Goal: Find specific page/section: Find specific page/section

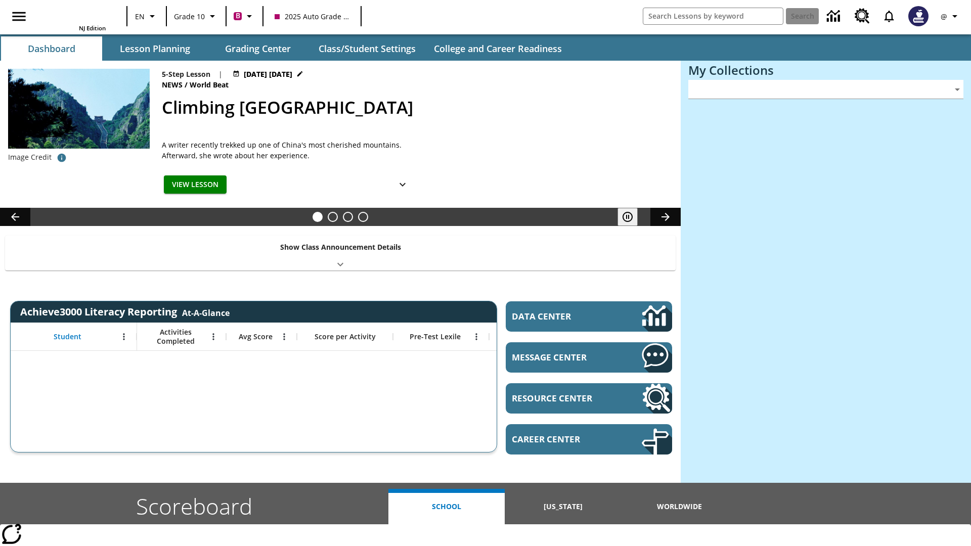
type input "-1"
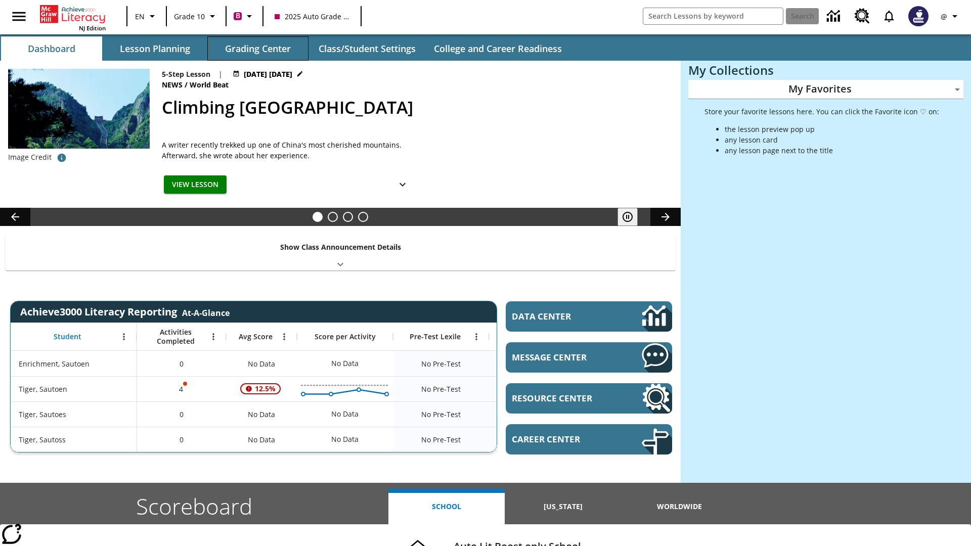
click at [258, 49] on button "Grading Center" at bounding box center [257, 48] width 101 height 24
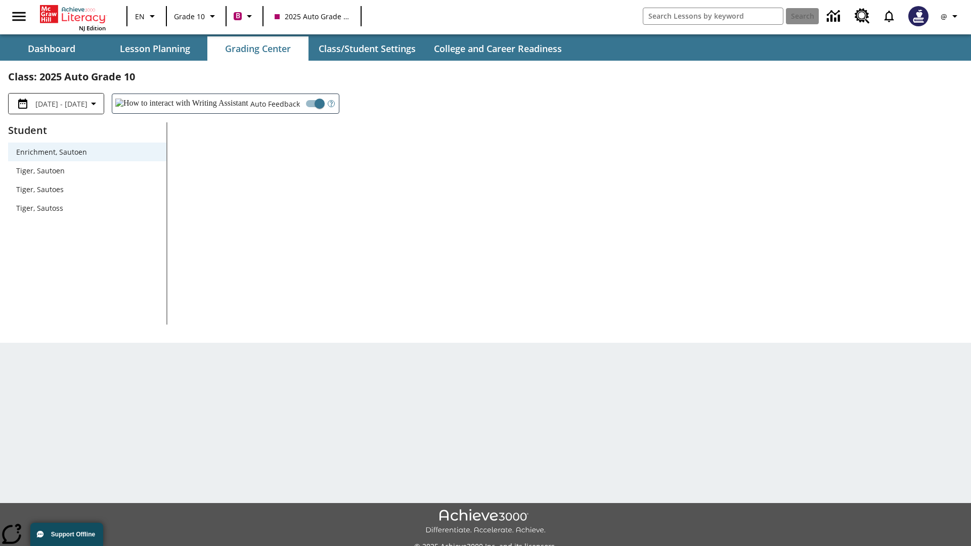
click at [87, 170] on span "Tiger, Sautoen" at bounding box center [87, 170] width 142 height 11
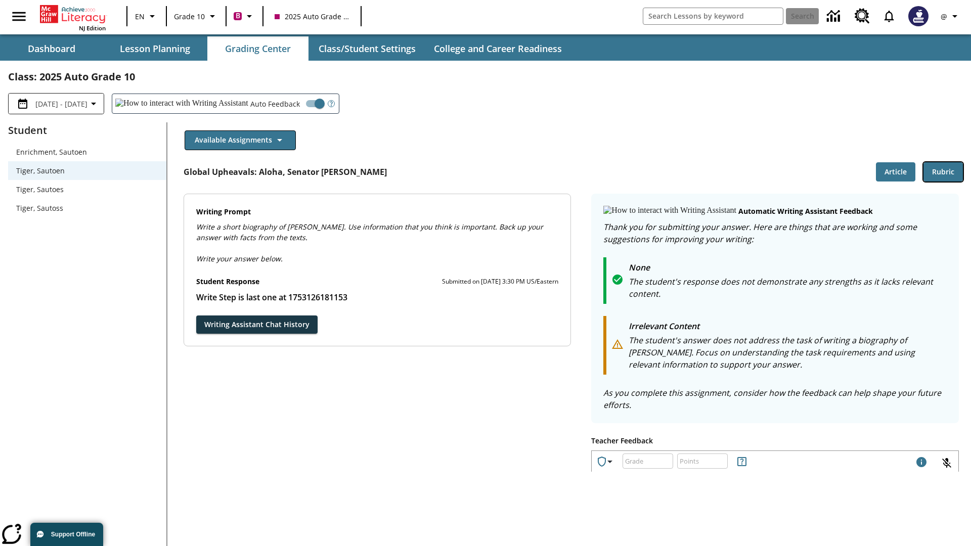
click at [943, 171] on button "Rubric" at bounding box center [942, 172] width 39 height 20
click at [896, 171] on button "Article" at bounding box center [895, 172] width 39 height 20
click at [147, 16] on icon "Language: EN, Select a language" at bounding box center [153, 16] width 12 height 12
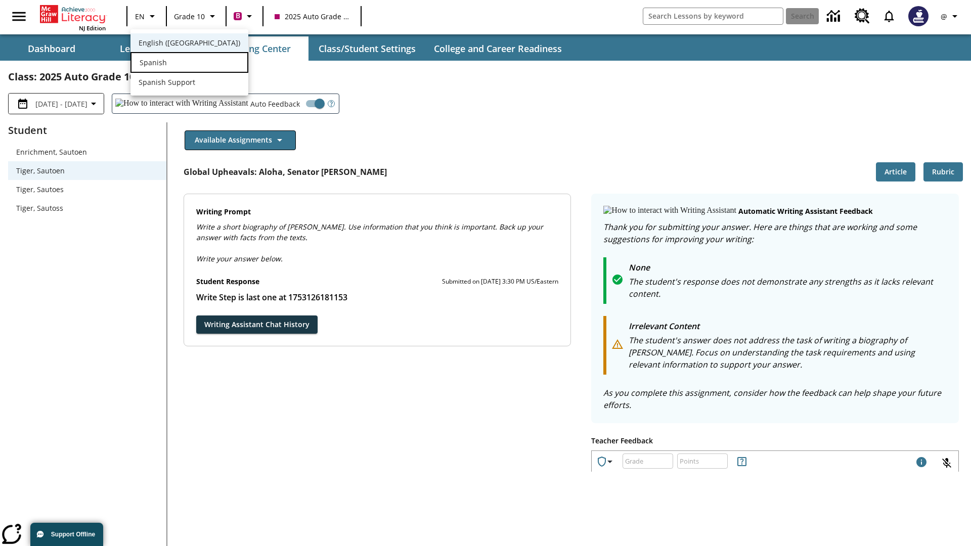
click at [168, 63] on div "Spanish" at bounding box center [189, 62] width 118 height 21
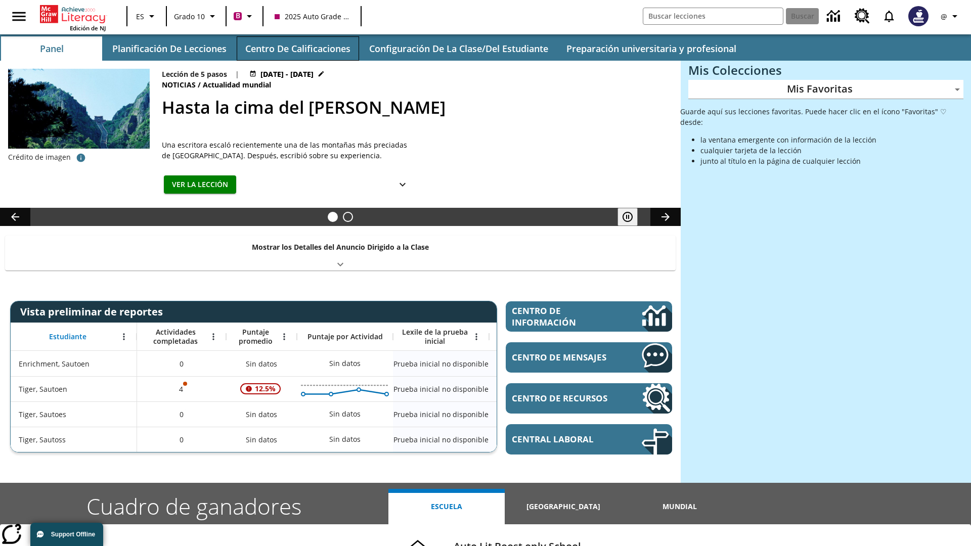
click at [297, 49] on button "Centro de calificaciones" at bounding box center [298, 48] width 122 height 24
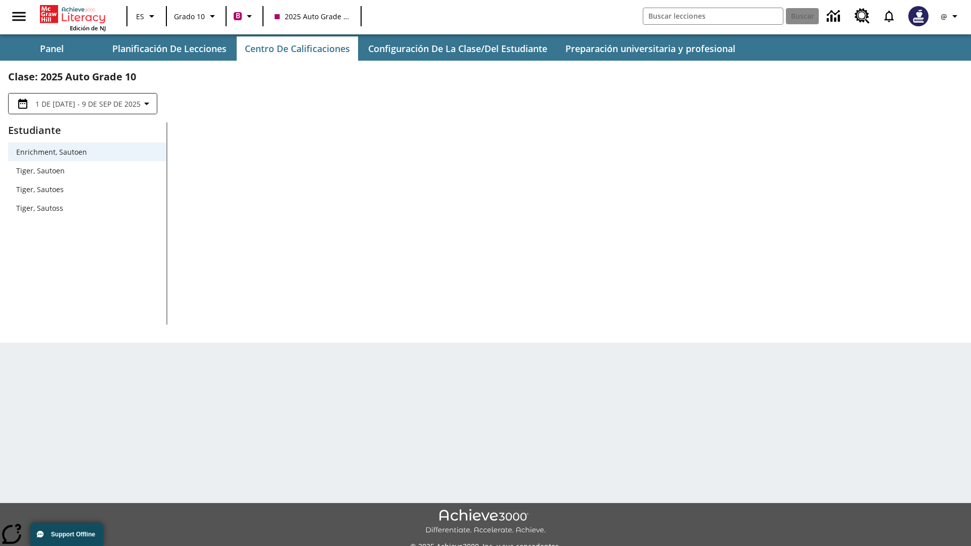
click at [87, 170] on span "Tiger, Sautoen" at bounding box center [87, 170] width 142 height 11
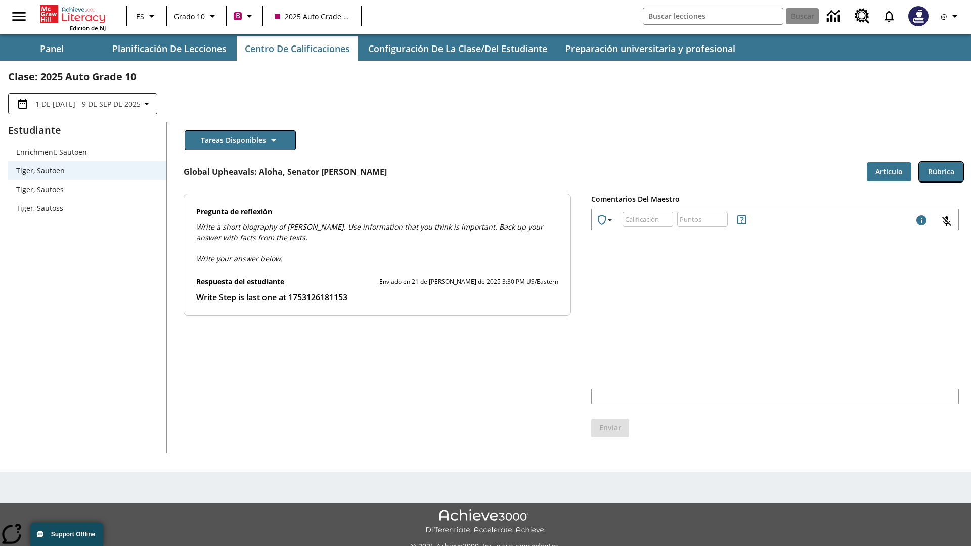
click at [941, 171] on button "Rúbrica" at bounding box center [940, 172] width 43 height 20
click at [889, 171] on button "Artículo" at bounding box center [889, 172] width 45 height 20
